Goal: Obtain resource: Download file/media

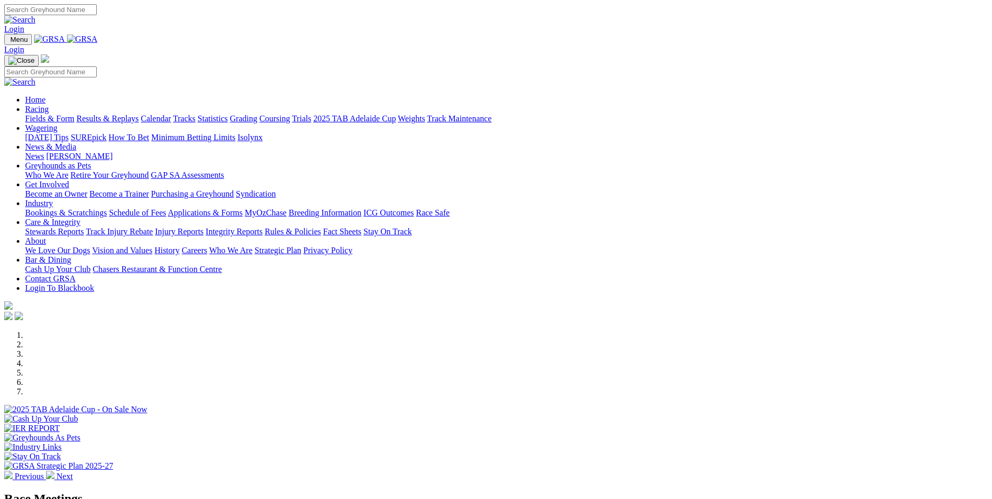
scroll to position [209, 0]
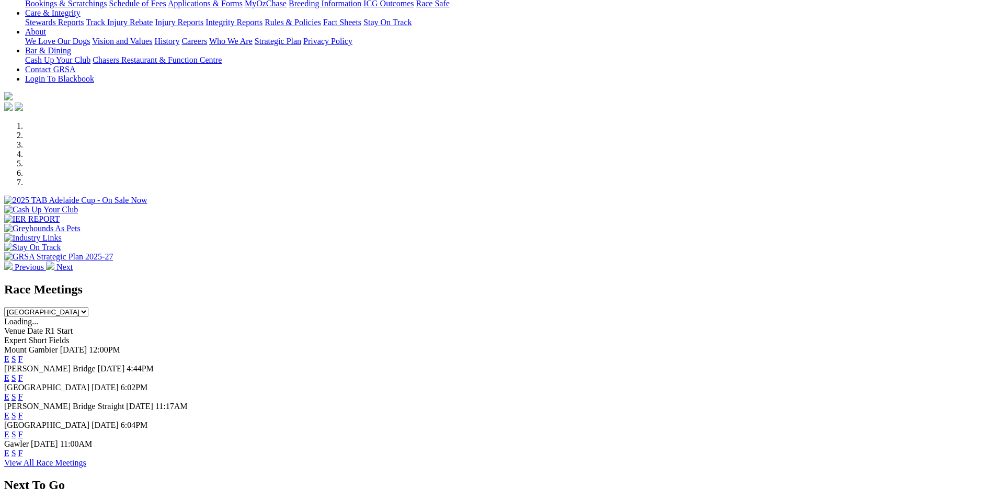
click at [9, 373] on link "E" at bounding box center [6, 377] width 5 height 9
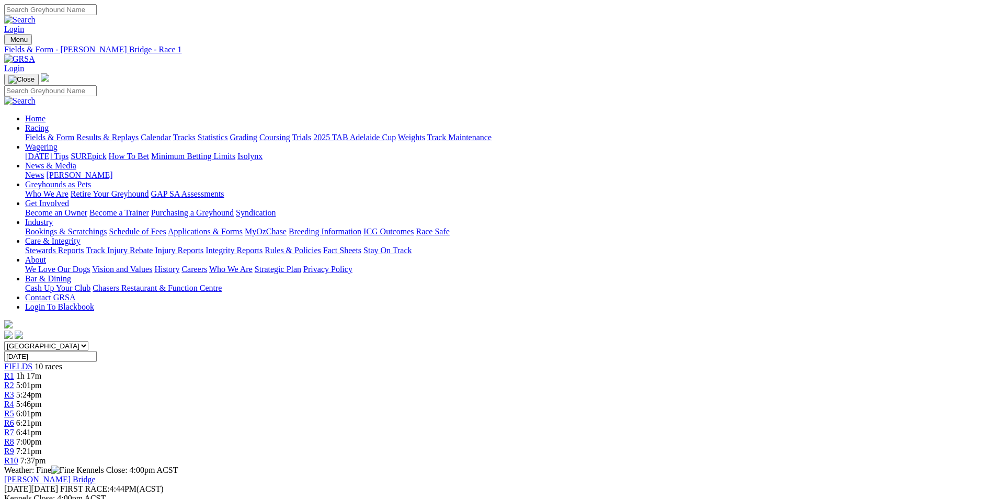
click at [521, 141] on link "PDF" at bounding box center [512, 136] width 15 height 9
